Goal: Check status: Check status

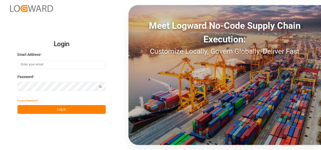
click at [35, 63] on input at bounding box center [61, 64] width 88 height 9
type input "[PERSON_NAME][EMAIL_ADDRESS][PERSON_NAME][DOMAIN_NAME]"
click at [62, 108] on button "Log In" at bounding box center [61, 109] width 88 height 9
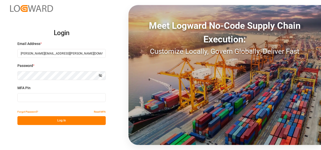
click at [48, 99] on input at bounding box center [61, 97] width 88 height 9
type input "438720"
click at [57, 121] on button "Log In" at bounding box center [61, 120] width 88 height 9
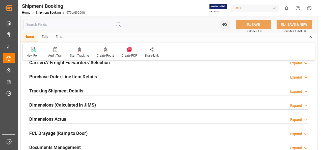
scroll to position [101, 0]
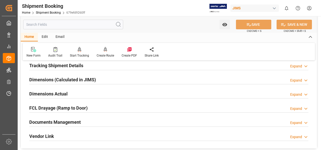
click at [72, 119] on h2 "Documents Management" at bounding box center [54, 122] width 51 height 7
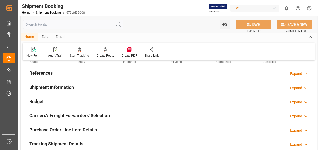
scroll to position [0, 0]
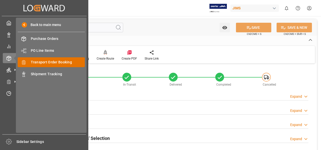
click at [49, 62] on span "Transport Order Booking" at bounding box center [58, 62] width 54 height 5
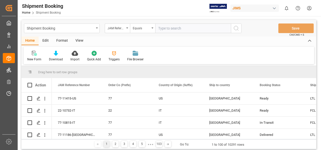
click at [163, 30] on input "text" at bounding box center [193, 28] width 76 height 10
paste input "77-10896-DE"
type input "77-10896-DE"
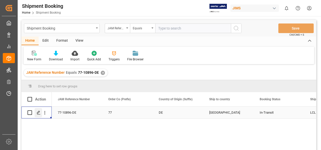
click at [40, 114] on icon "Press SPACE to select this row." at bounding box center [39, 113] width 4 height 4
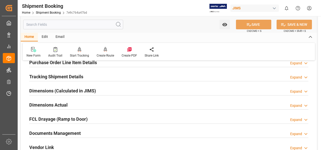
scroll to position [101, 0]
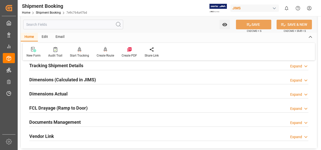
click at [69, 120] on h2 "Documents Management" at bounding box center [54, 122] width 51 height 7
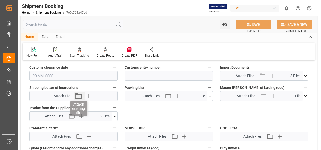
scroll to position [252, 0]
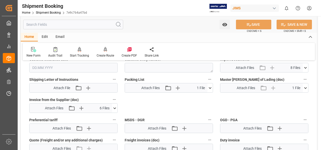
click at [115, 107] on icon at bounding box center [114, 108] width 5 height 5
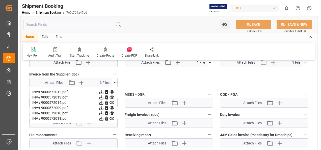
scroll to position [278, 0]
